Goal: Navigation & Orientation: Find specific page/section

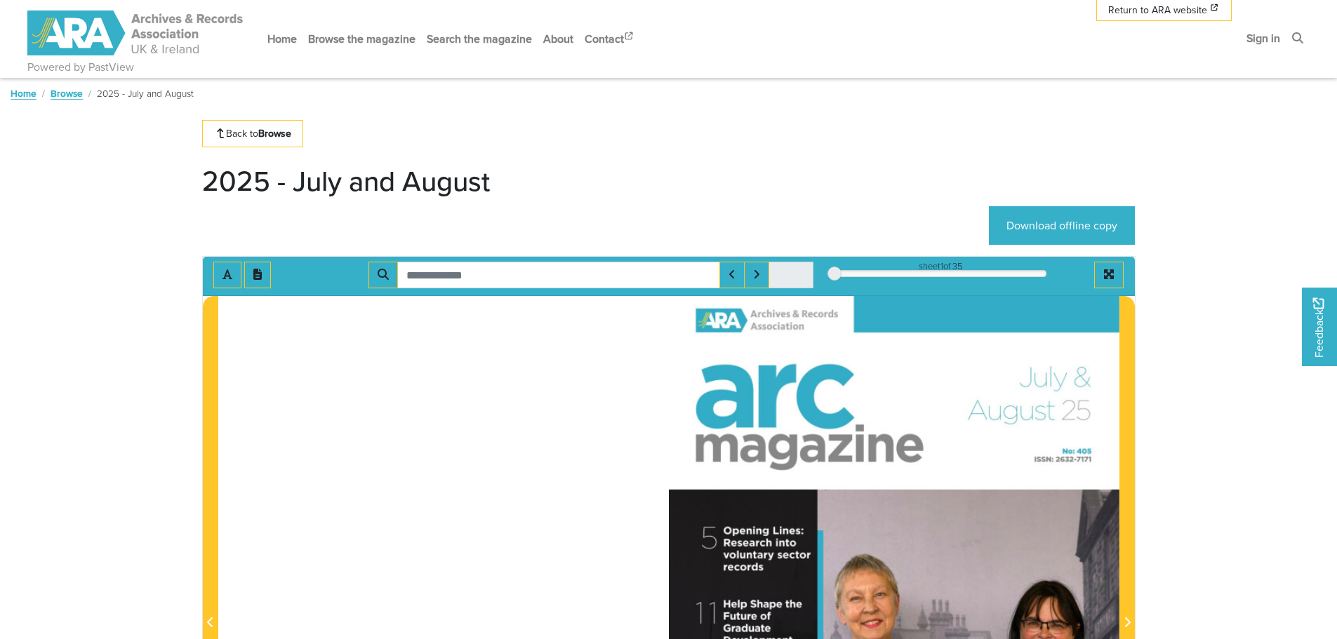
scroll to position [328, 0]
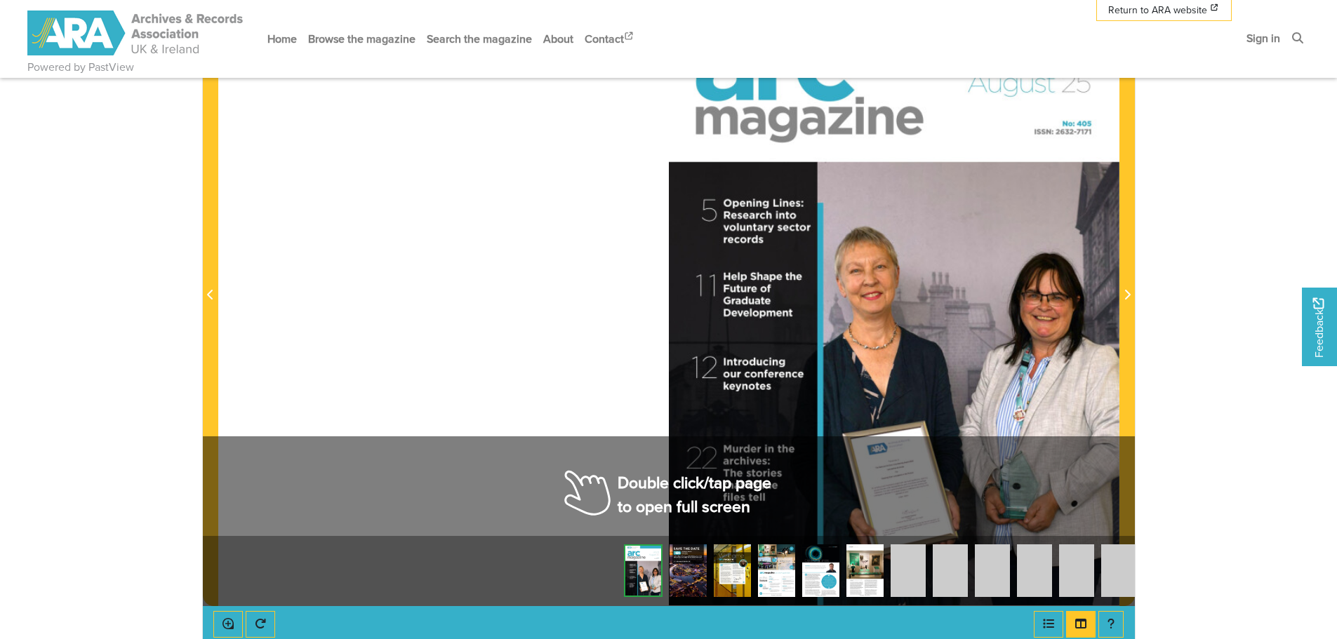
click at [1085, 509] on div at bounding box center [894, 286] width 450 height 637
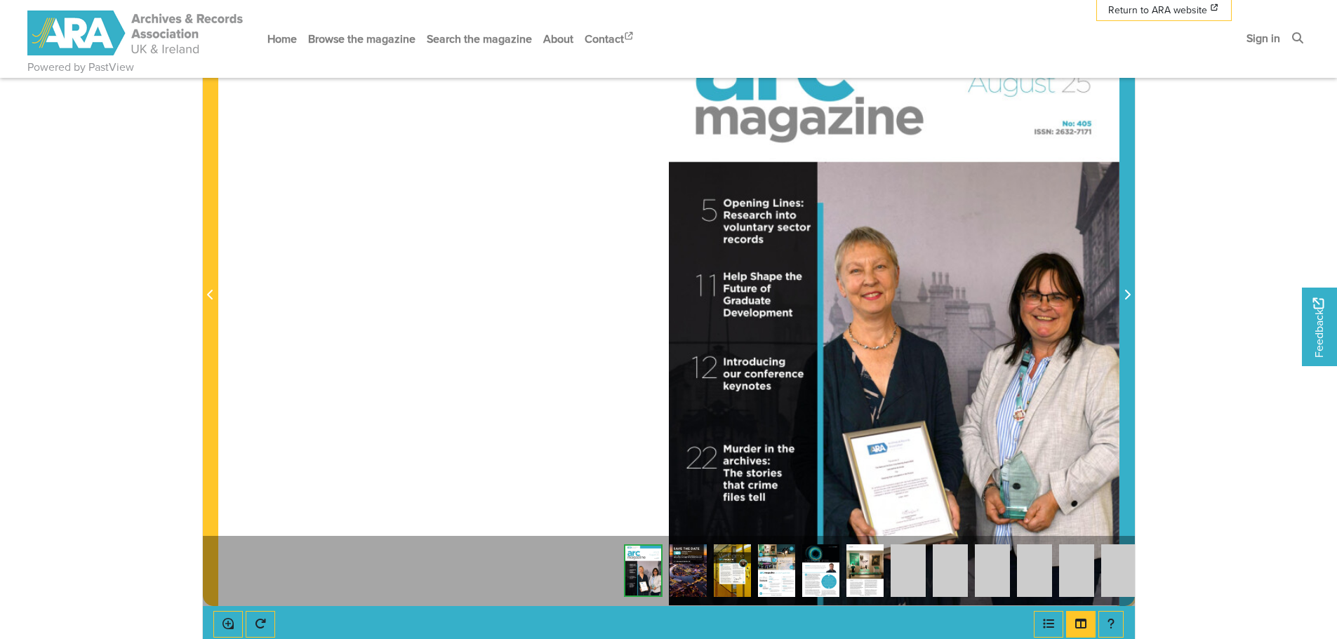
click at [1128, 295] on icon "Next Page" at bounding box center [1126, 294] width 7 height 11
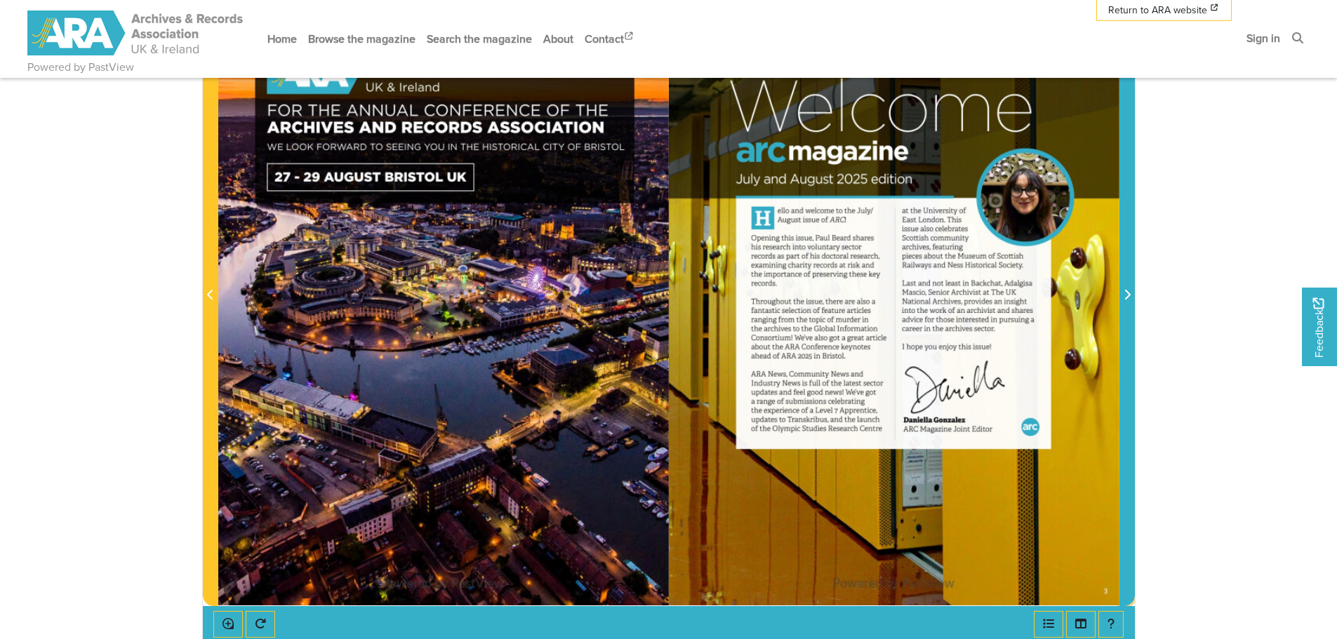
click at [1128, 295] on icon "Next Page" at bounding box center [1126, 294] width 7 height 11
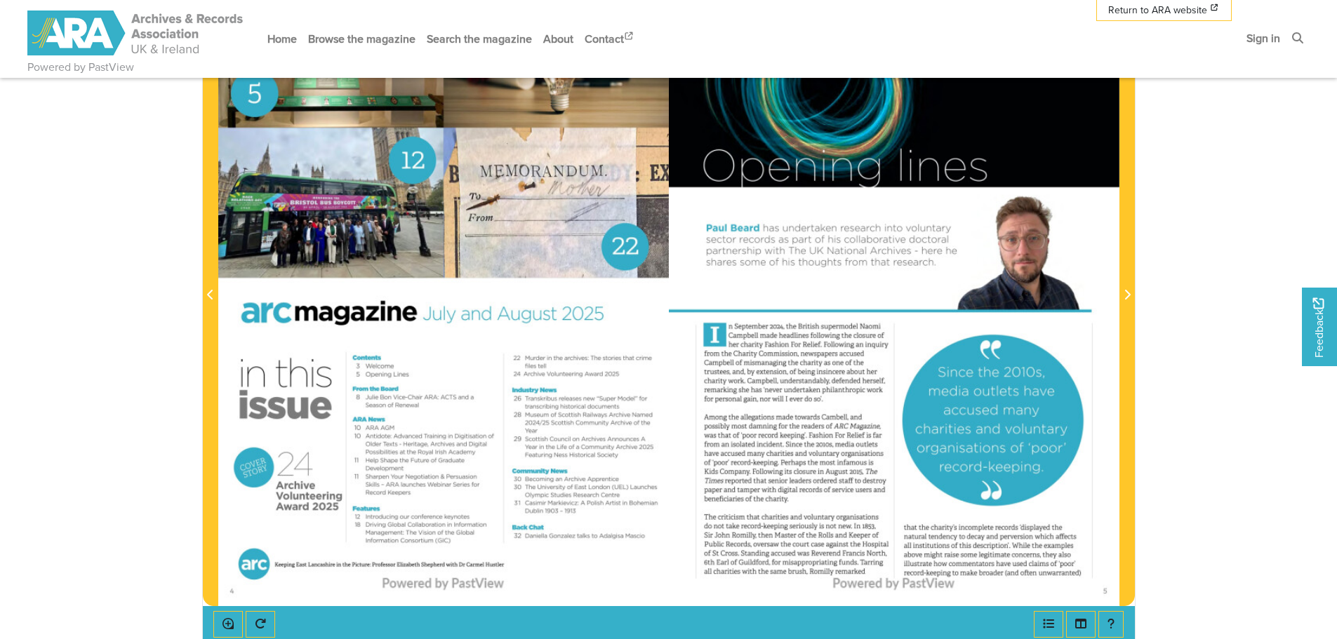
click at [775, 468] on div at bounding box center [894, 286] width 450 height 637
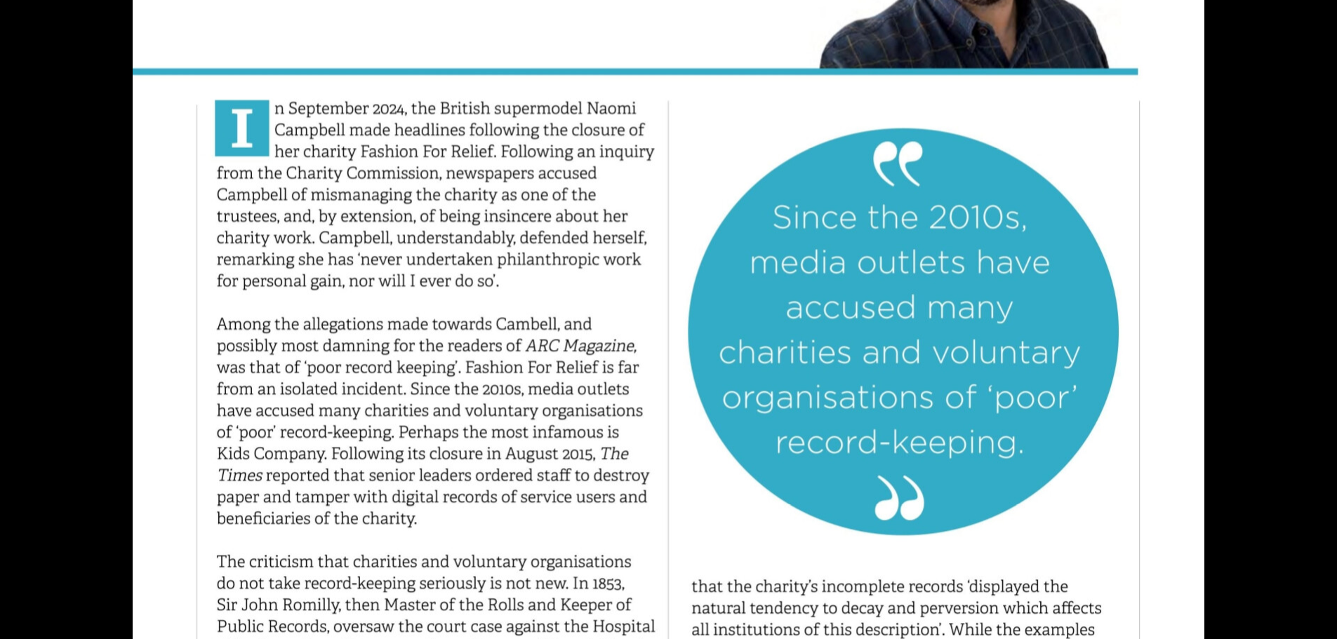
scroll to position [760, 0]
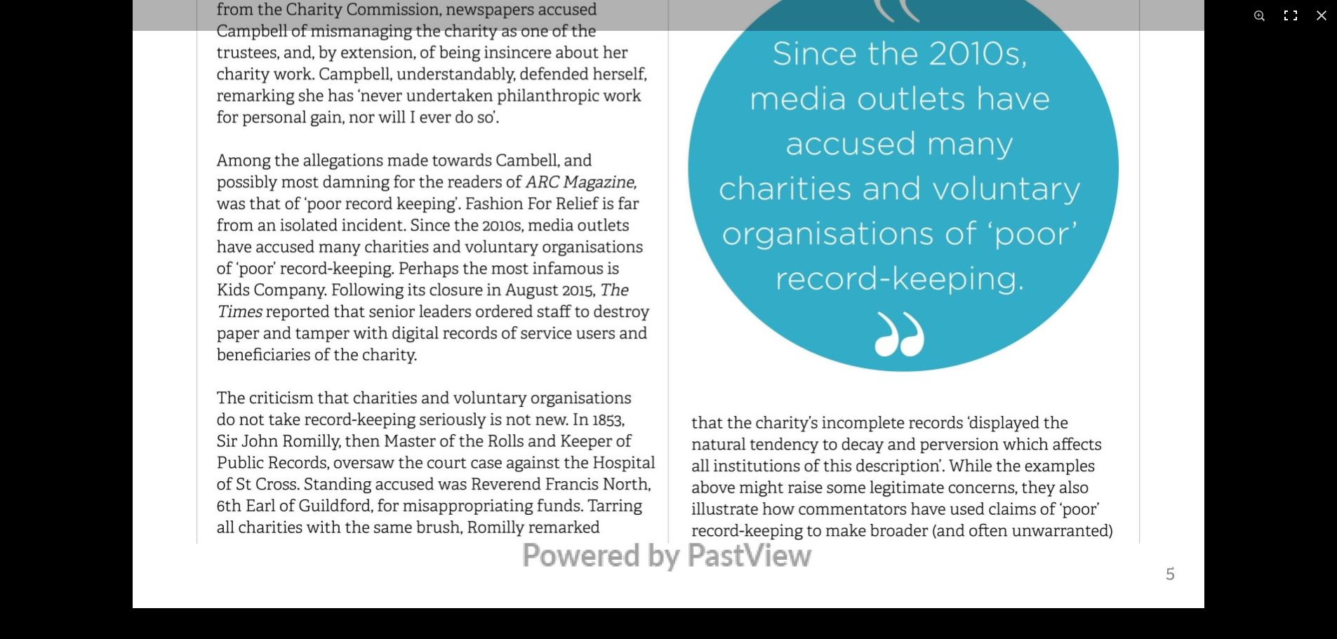
click at [1288, 13] on button at bounding box center [1290, 15] width 31 height 31
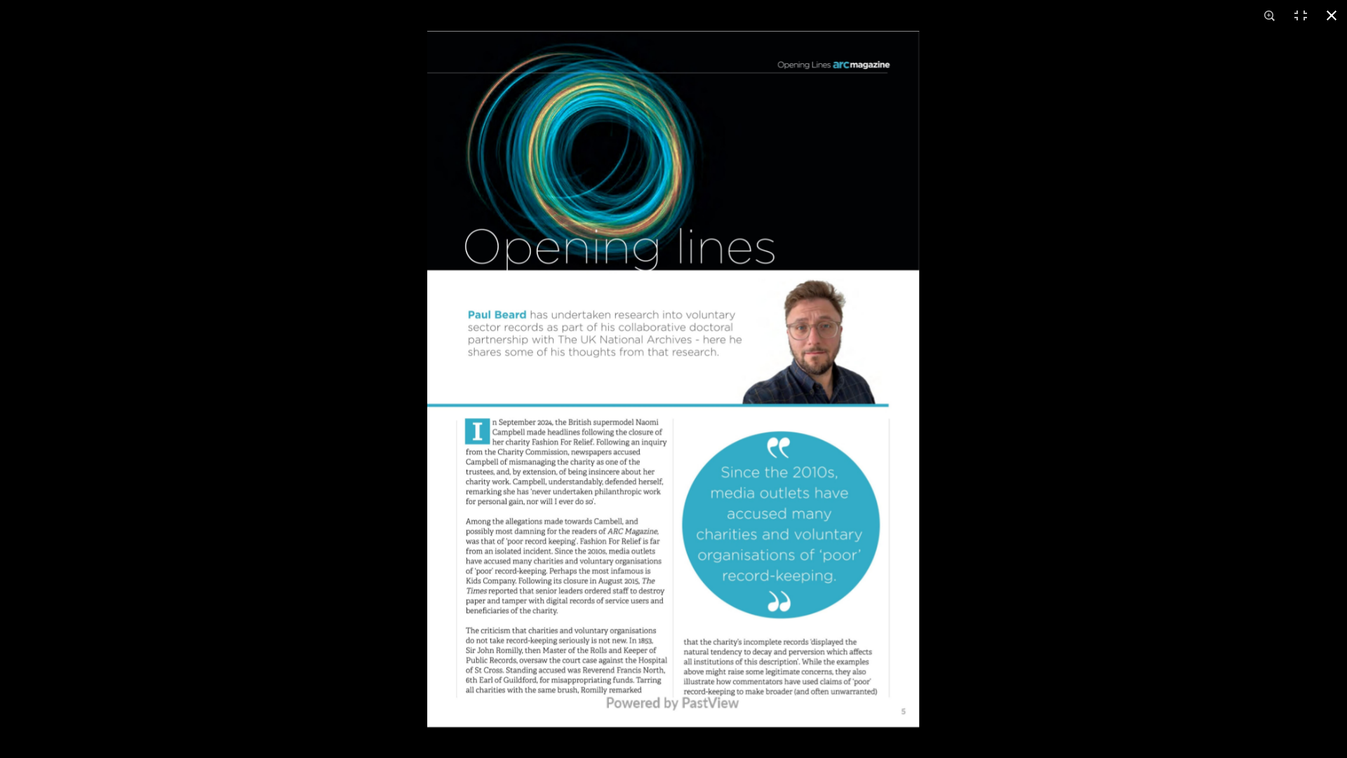
click at [1027, 536] on div at bounding box center [1100, 410] width 1347 height 758
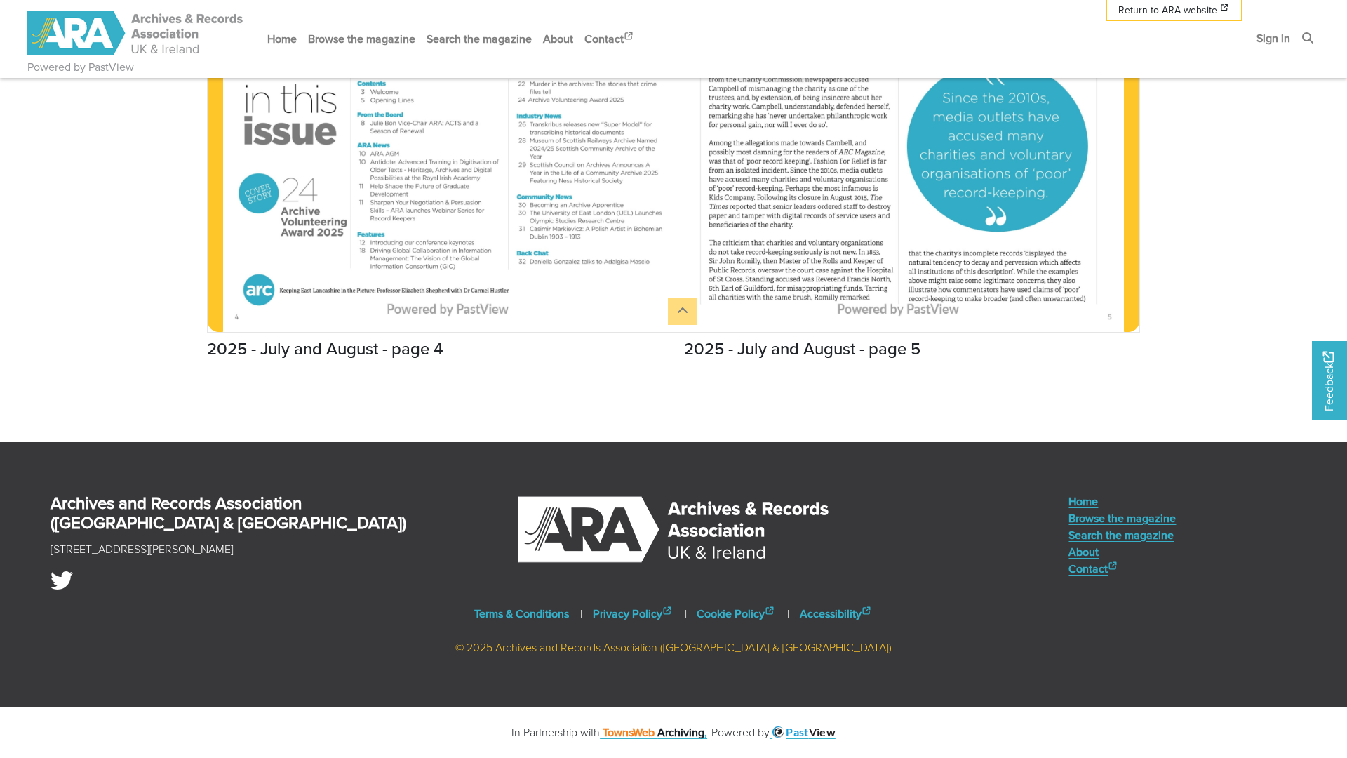
click at [1179, 265] on html "Powered by PastView Menu" at bounding box center [673, 97] width 1347 height 1320
click at [1034, 339] on html "Powered by PastView Menu" at bounding box center [673, 97] width 1347 height 1320
click at [1141, 108] on html "Powered by PastView Menu" at bounding box center [673, 97] width 1347 height 1320
click at [1204, 141] on html "Powered by PastView Menu" at bounding box center [673, 97] width 1347 height 1320
drag, startPoint x: 1204, startPoint y: 141, endPoint x: 1239, endPoint y: 316, distance: 178.2
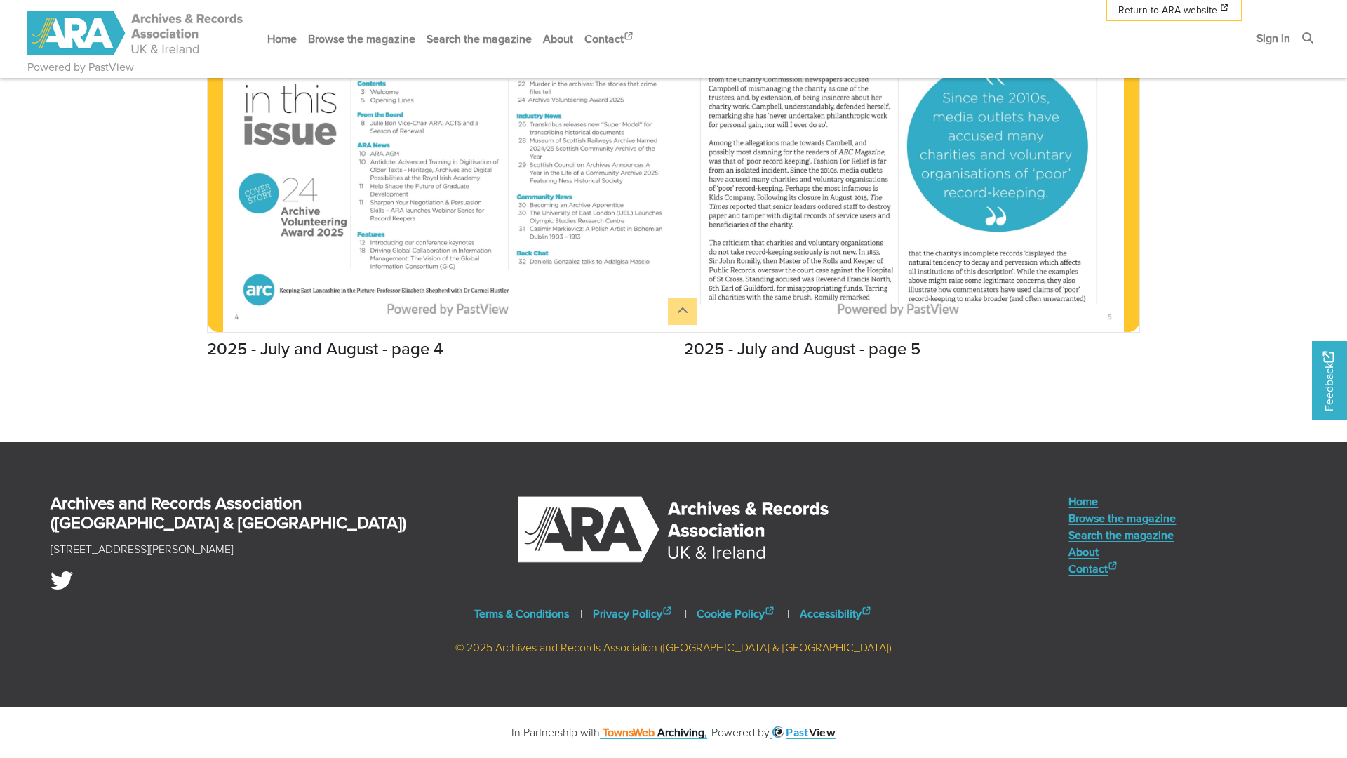
click at [1239, 316] on html "Powered by PastView Menu" at bounding box center [673, 97] width 1347 height 1320
drag, startPoint x: 526, startPoint y: 445, endPoint x: 526, endPoint y: 493, distance: 48.4
click at [526, 500] on html "Powered by PastView Menu" at bounding box center [673, 97] width 1347 height 1320
click at [277, 638] on html "Powered by PastView Menu" at bounding box center [673, 97] width 1347 height 1320
click at [320, 638] on html "Powered by PastView Menu" at bounding box center [673, 97] width 1347 height 1320
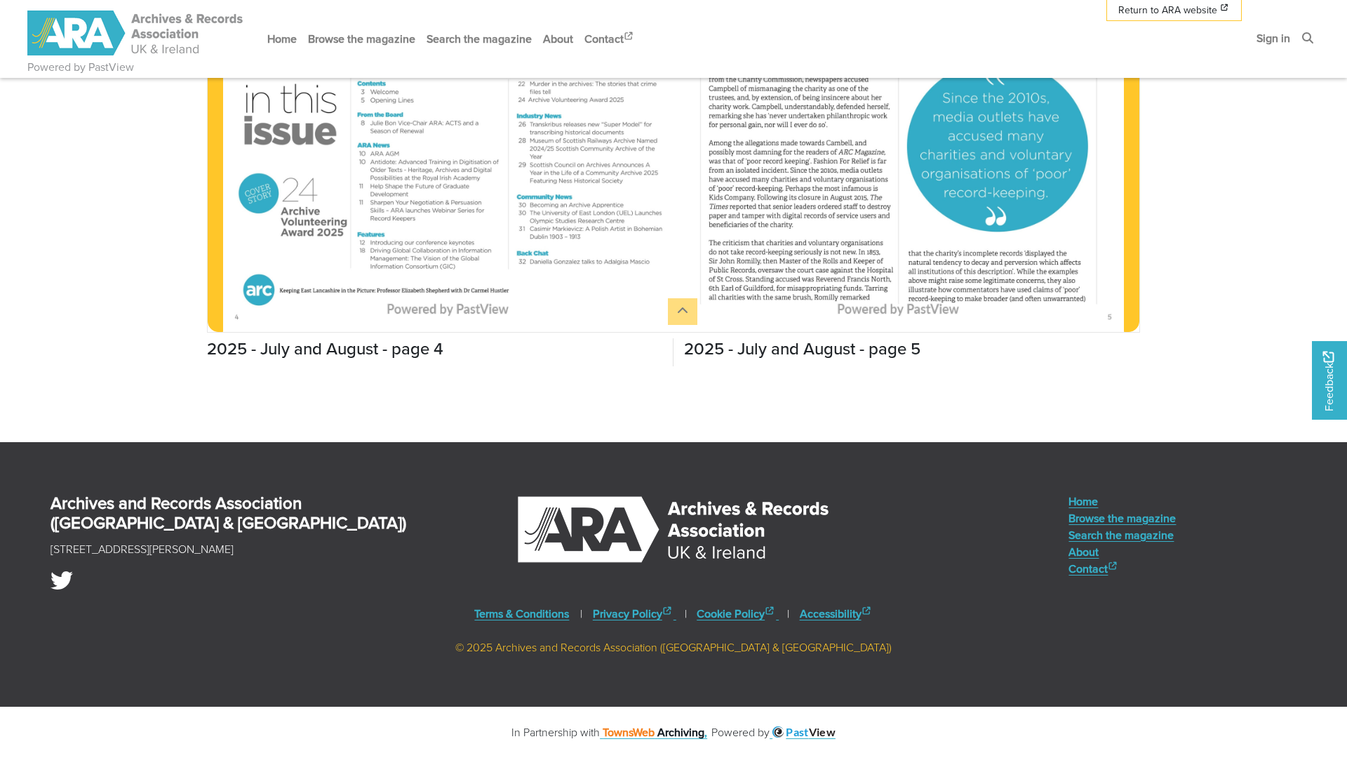
click at [65, 107] on html "Powered by PastView Menu" at bounding box center [673, 97] width 1347 height 1320
